Goal: Information Seeking & Learning: Learn about a topic

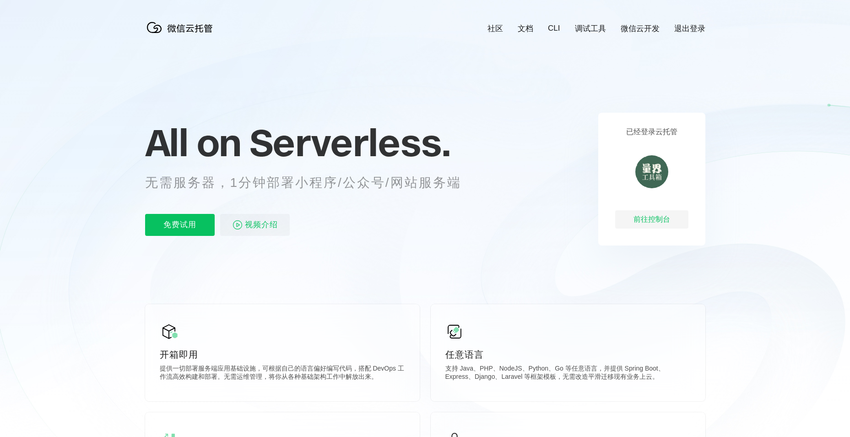
click at [642, 219] on div "前往控制台" at bounding box center [651, 219] width 73 height 18
click at [247, 224] on span "视频介绍" at bounding box center [261, 225] width 33 height 22
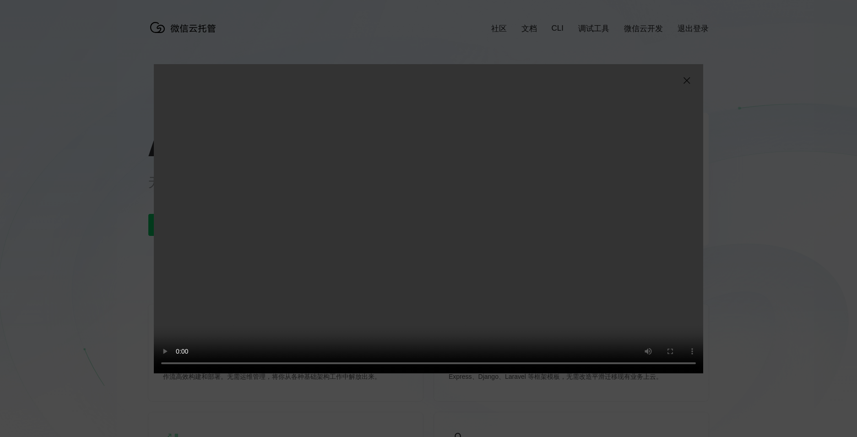
click at [686, 79] on img at bounding box center [686, 80] width 11 height 11
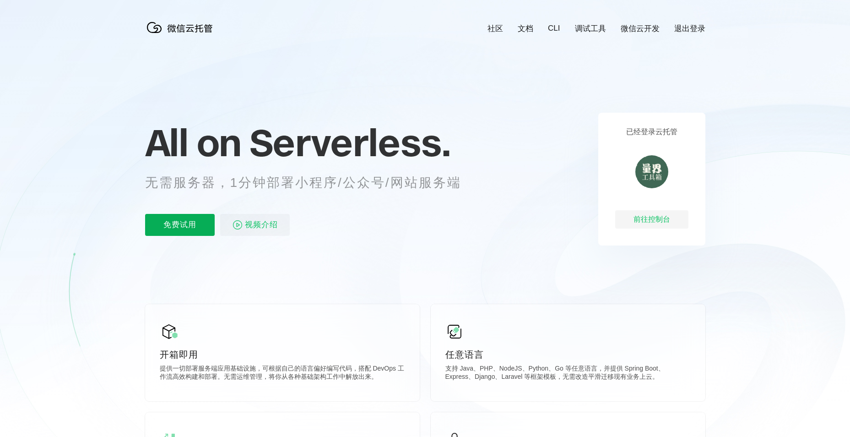
click at [173, 226] on p "免费试用" at bounding box center [180, 225] width 70 height 22
